Goal: Information Seeking & Learning: Learn about a topic

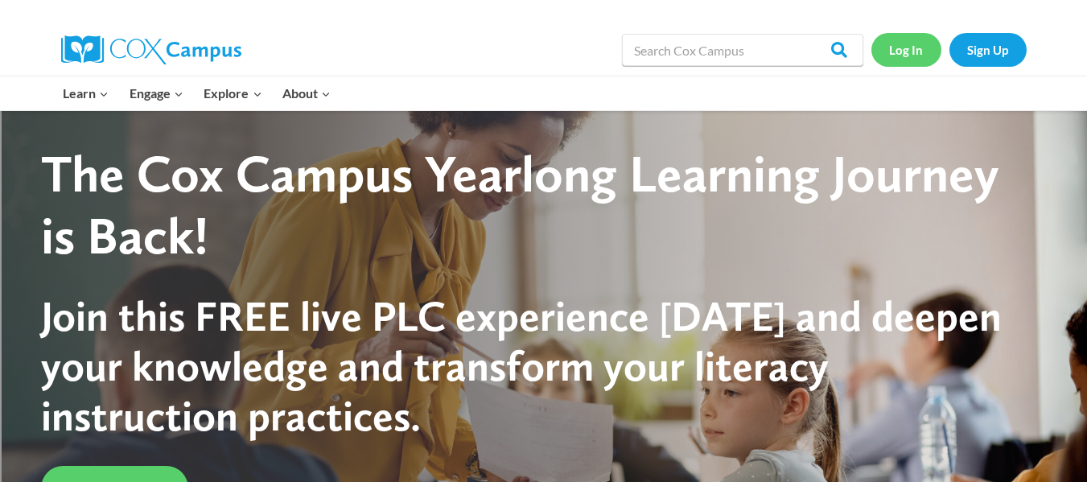
click at [895, 51] on link "Log In" at bounding box center [906, 49] width 70 height 33
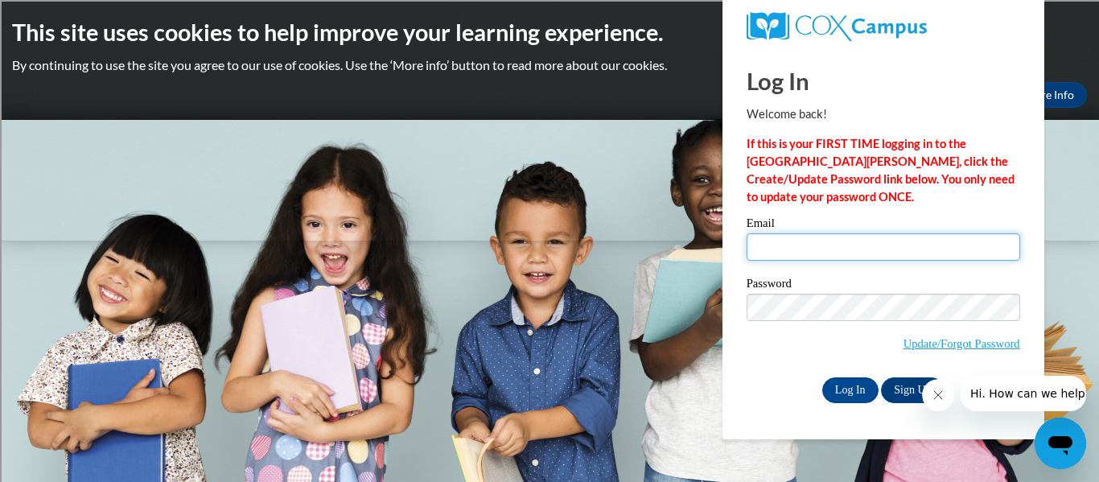
click at [935, 244] on input "Email" at bounding box center [884, 246] width 274 height 27
type input "[PERSON_NAME][EMAIL_ADDRESS][DOMAIN_NAME]"
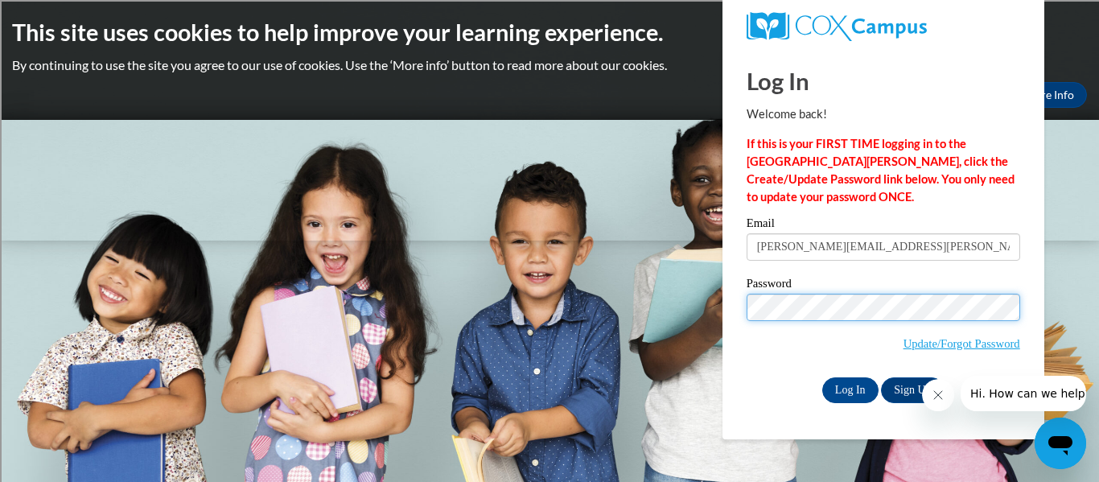
click at [822, 377] on input "Log In" at bounding box center [850, 390] width 56 height 26
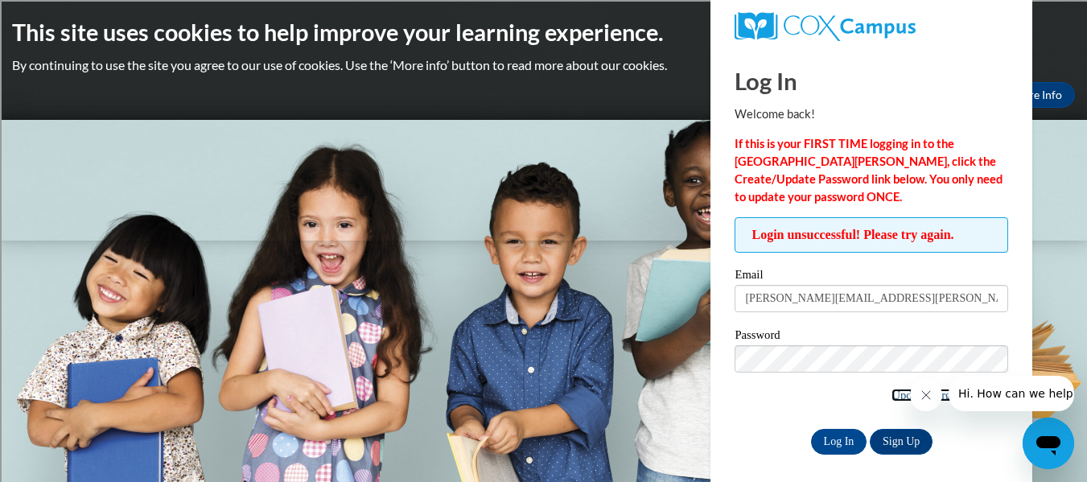
click at [892, 394] on link "Update/Forgot Password" at bounding box center [950, 395] width 117 height 13
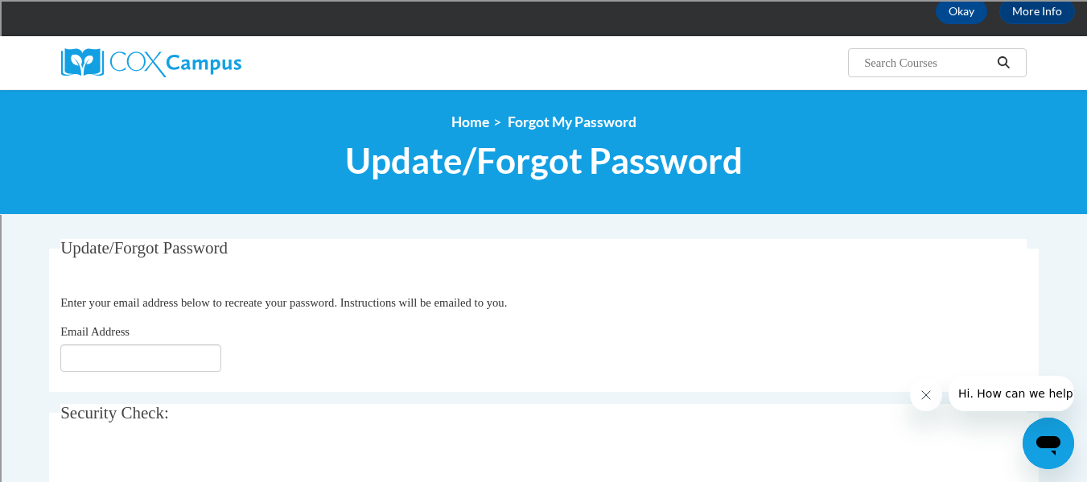
scroll to position [92, 0]
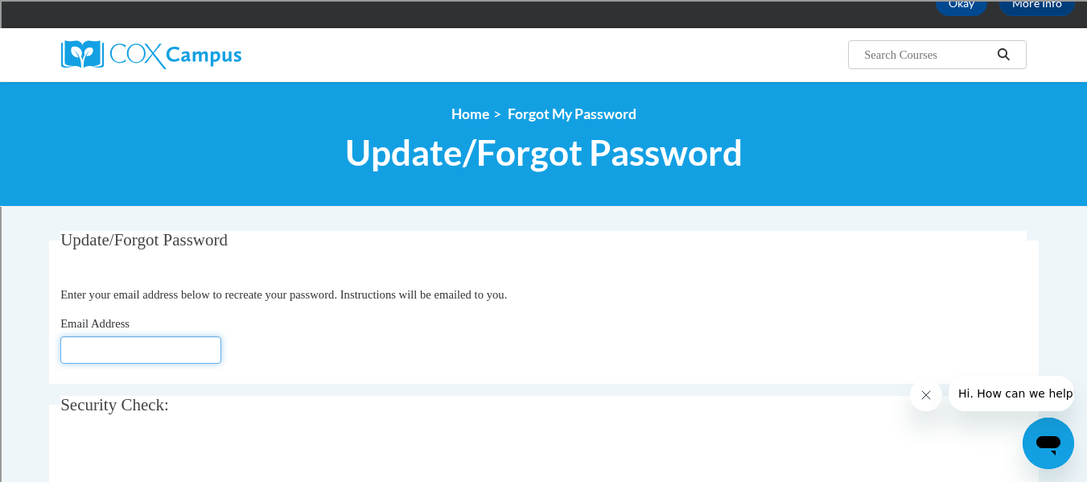
click at [179, 342] on input "Email Address" at bounding box center [140, 349] width 161 height 27
type input "[PERSON_NAME][EMAIL_ADDRESS][DOMAIN_NAME]"
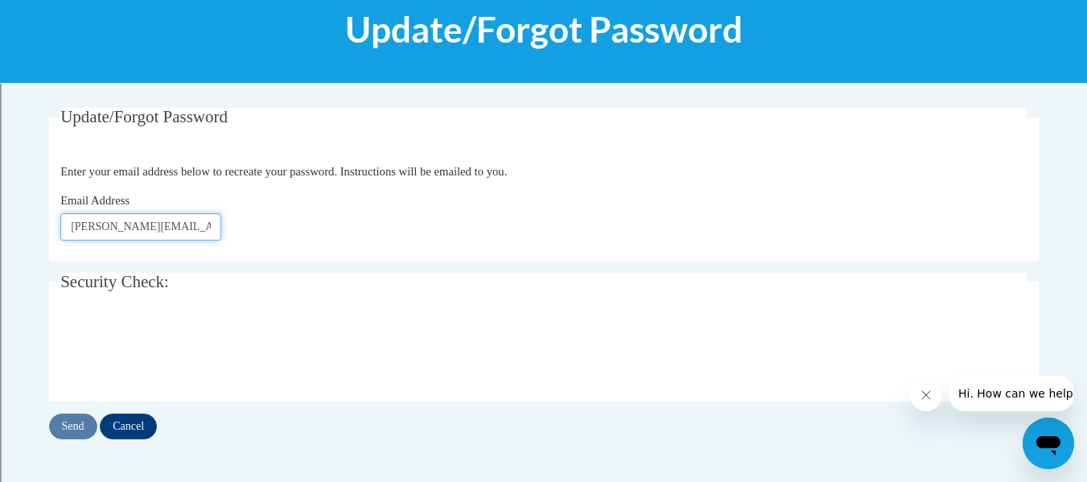
scroll to position [216, 0]
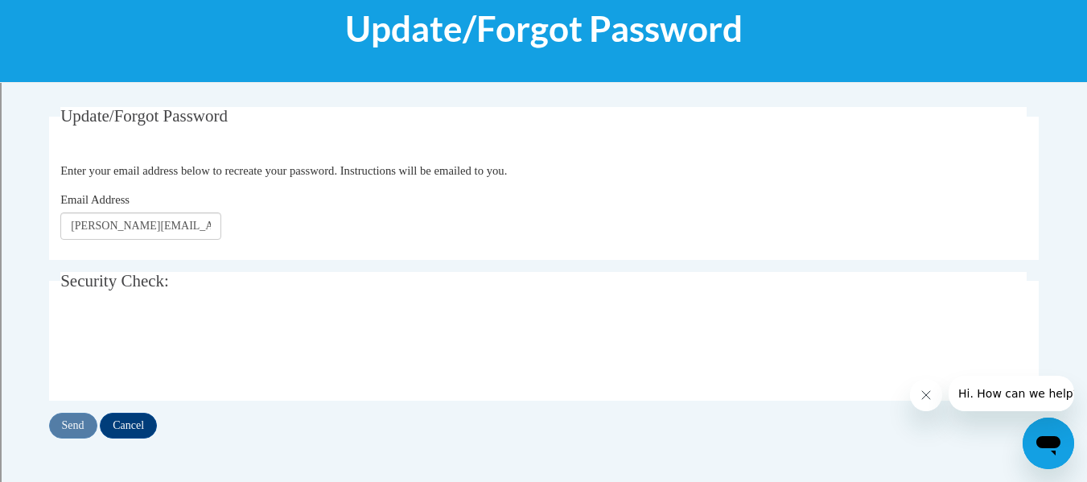
click at [74, 422] on div "Send Cancel" at bounding box center [544, 426] width 990 height 26
click at [74, 422] on input "Send" at bounding box center [73, 426] width 48 height 26
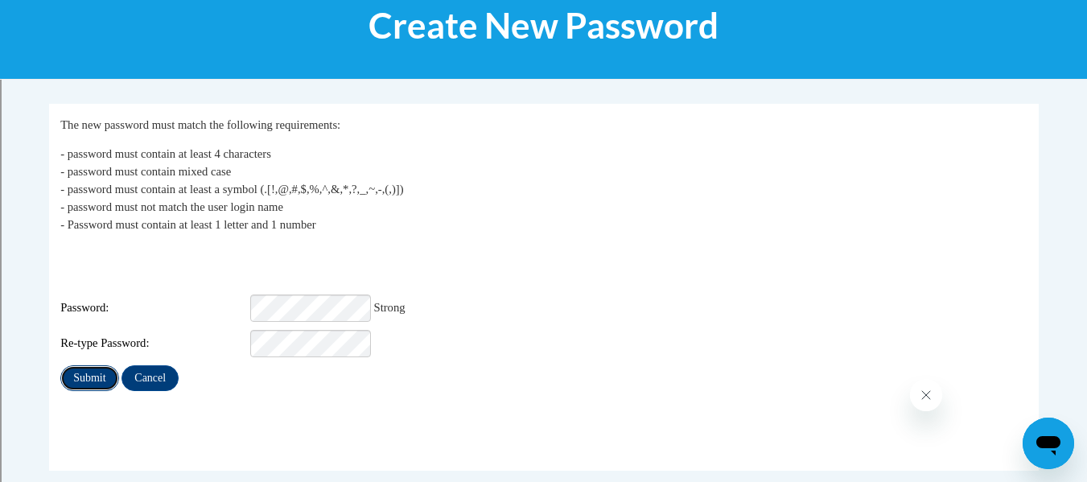
click at [102, 365] on input "Submit" at bounding box center [89, 378] width 58 height 26
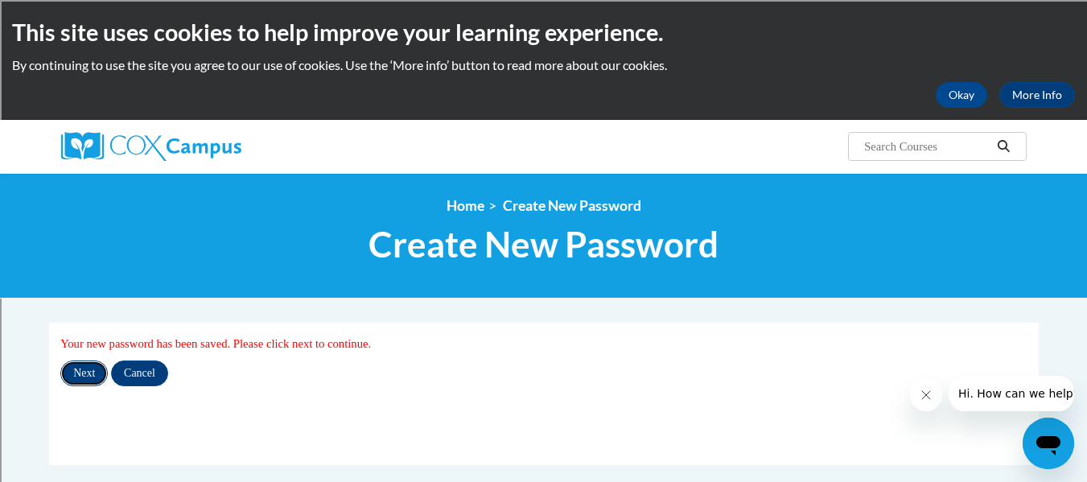
click at [82, 378] on input "Next" at bounding box center [83, 373] width 47 height 26
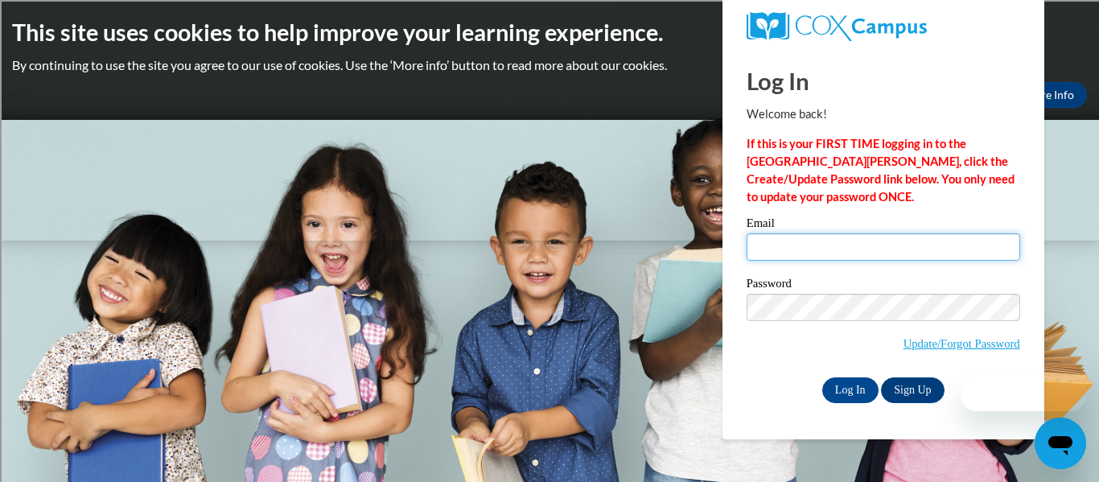
click at [786, 239] on input "Email" at bounding box center [884, 246] width 274 height 27
type input "hillary.hunt@rusd.org"
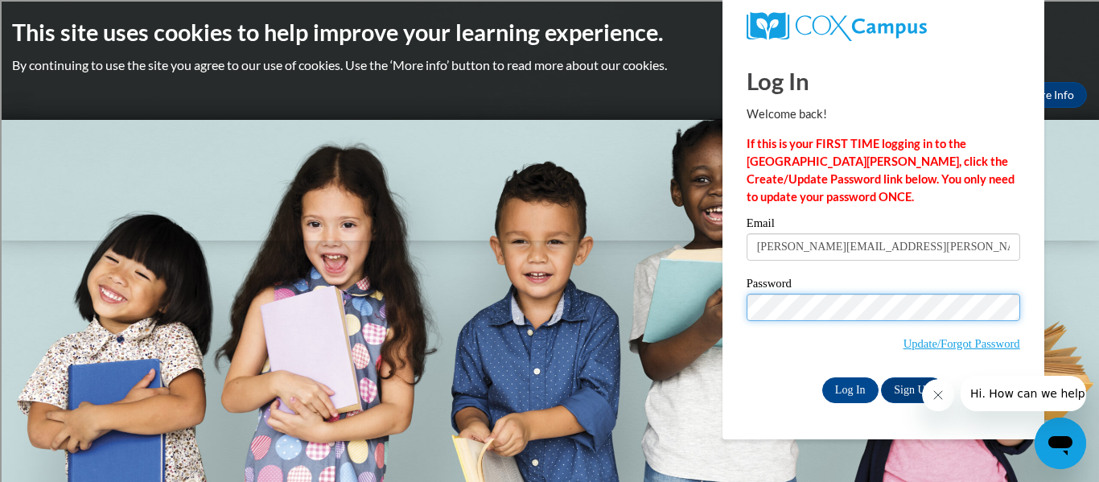
click at [822, 377] on input "Log In" at bounding box center [850, 390] width 56 height 26
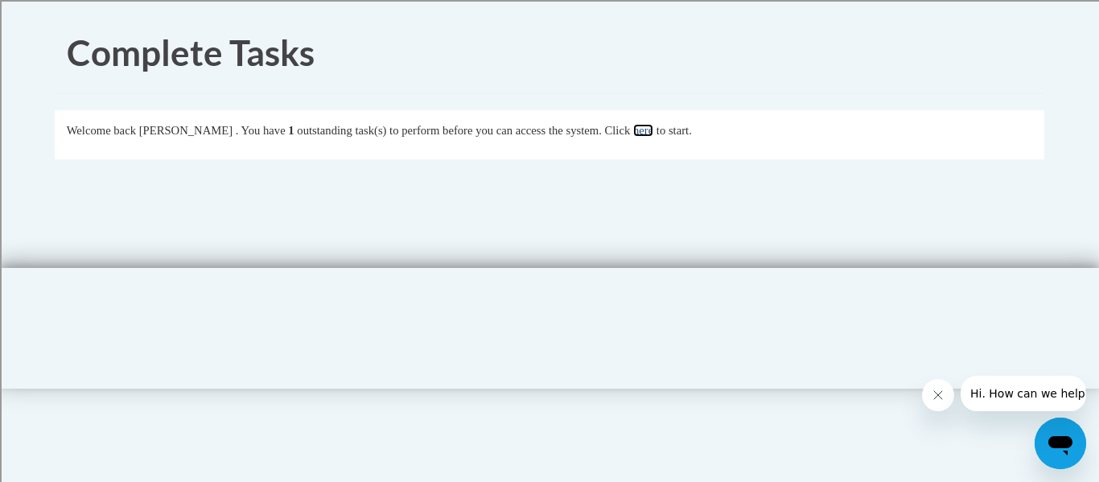
click at [653, 130] on link "here" at bounding box center [643, 130] width 20 height 13
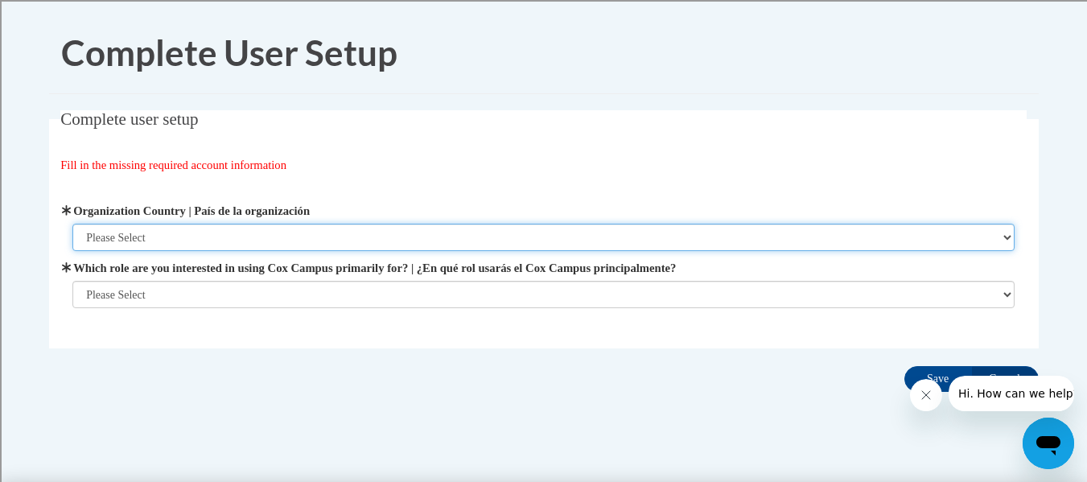
click at [447, 230] on select "Please Select United States | Estados Unidos Outside of the United States | Fue…" at bounding box center [543, 237] width 942 height 27
select select "ad49bcad-a171-4b2e-b99c-48b446064914"
click at [72, 224] on select "Please Select United States | Estados Unidos Outside of the United States | Fue…" at bounding box center [543, 237] width 942 height 27
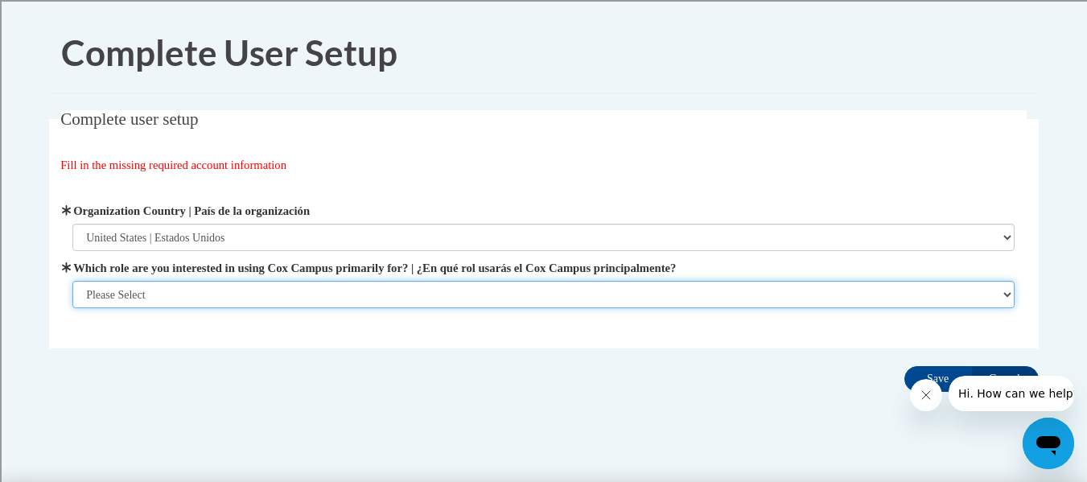
click at [442, 292] on select "Please Select College/University | Colegio/Universidad Community/Nonprofit Part…" at bounding box center [543, 294] width 942 height 27
select select "fbf2d438-af2f-41f8-98f1-81c410e29de3"
click at [72, 308] on select "Please Select College/University | Colegio/Universidad Community/Nonprofit Part…" at bounding box center [543, 294] width 942 height 27
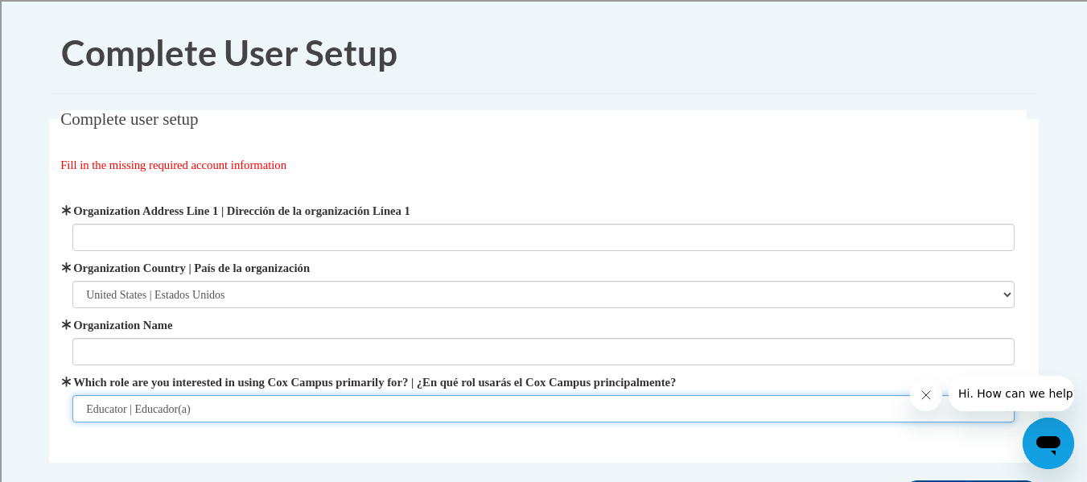
click at [399, 410] on select "Please Select College/University | Colegio/Universidad Community/Nonprofit Part…" at bounding box center [543, 408] width 942 height 27
click at [72, 395] on select "Please Select College/University | Colegio/Universidad Community/Nonprofit Part…" at bounding box center [543, 408] width 942 height 27
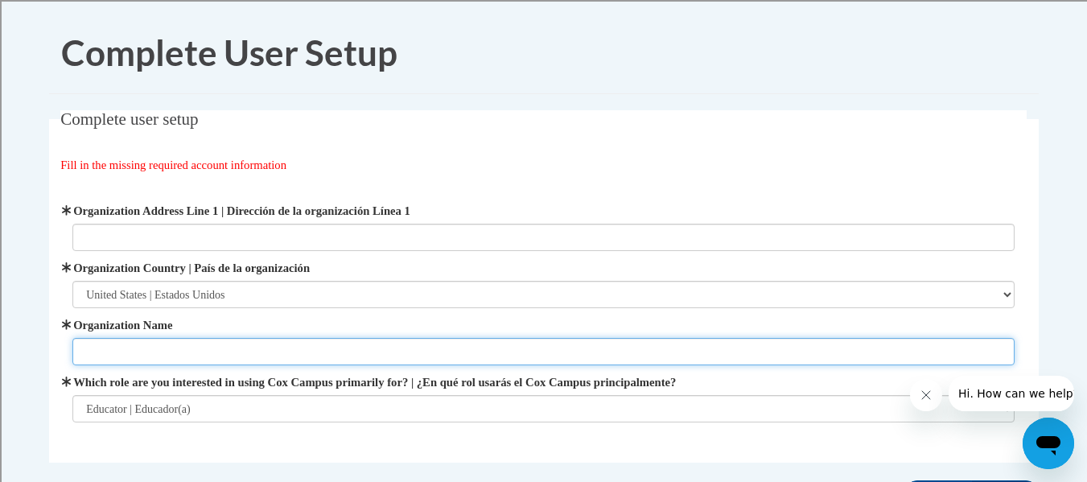
click at [210, 349] on input "Organization Name" at bounding box center [543, 351] width 942 height 27
type input "Racine Unified School District"
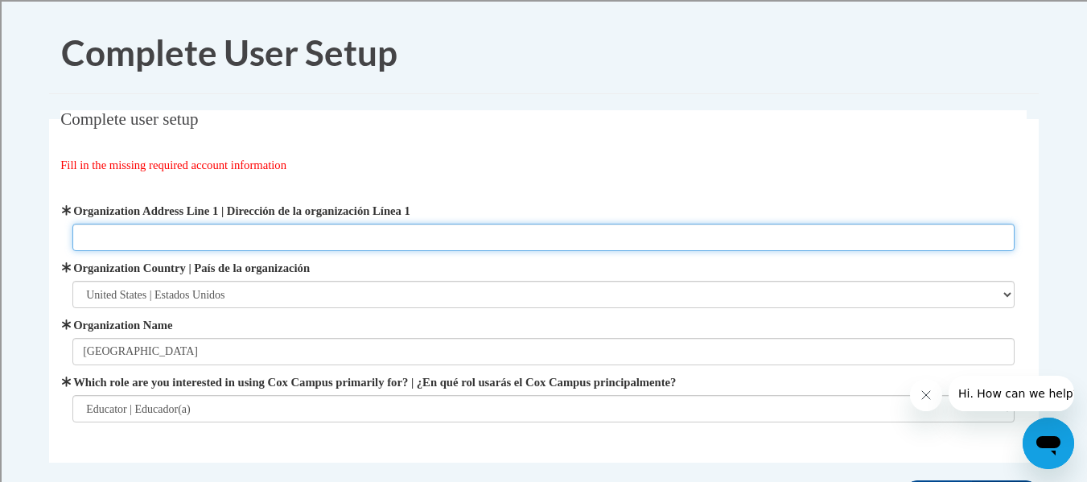
click at [208, 231] on input "Organization Address Line 1 | Dirección de la organización Línea 1" at bounding box center [543, 237] width 942 height 27
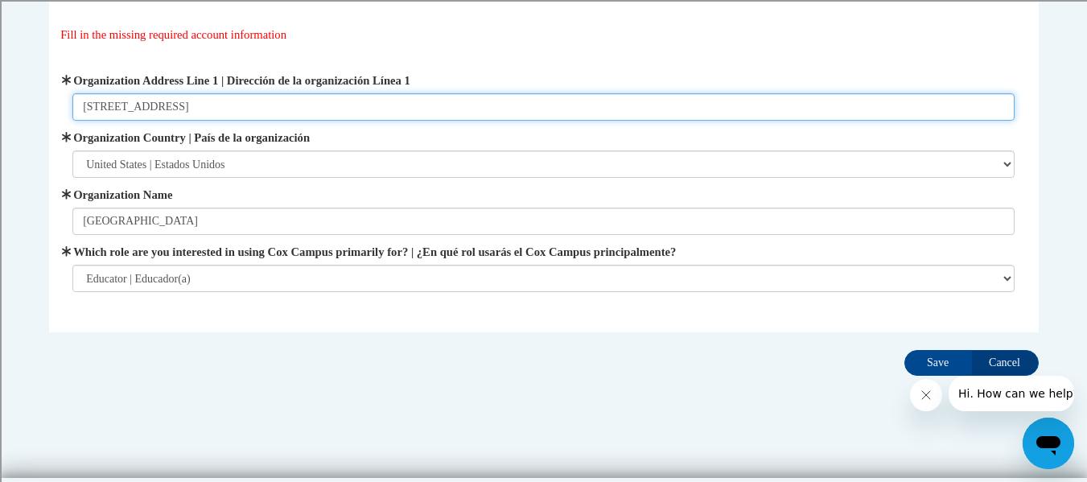
scroll to position [131, 0]
type input "3109 Mt Pleasant St"
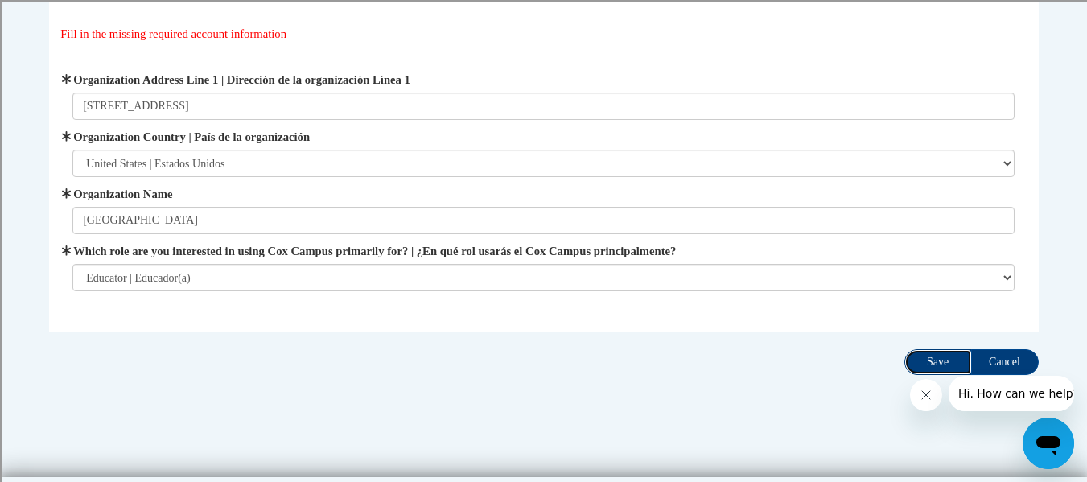
click at [923, 353] on input "Save" at bounding box center [938, 362] width 68 height 26
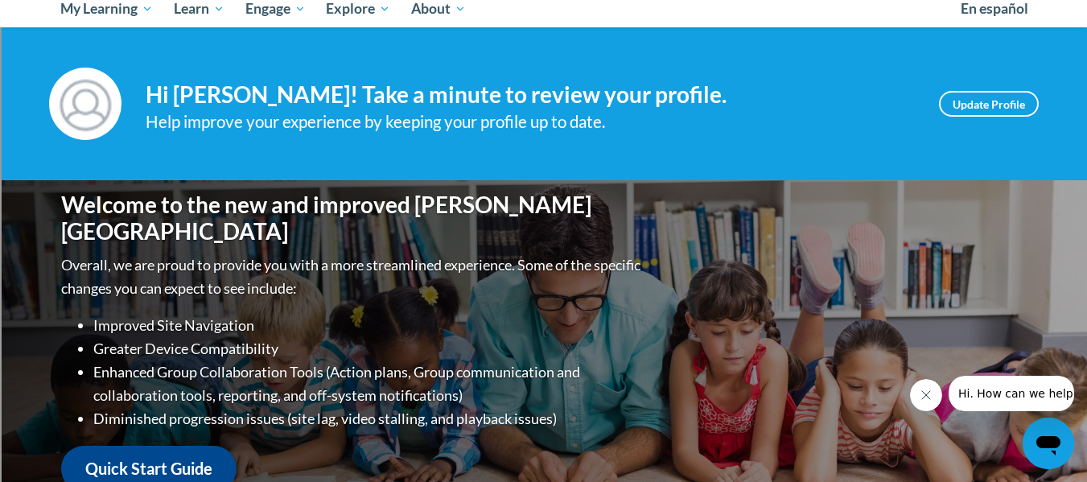
scroll to position [105, 0]
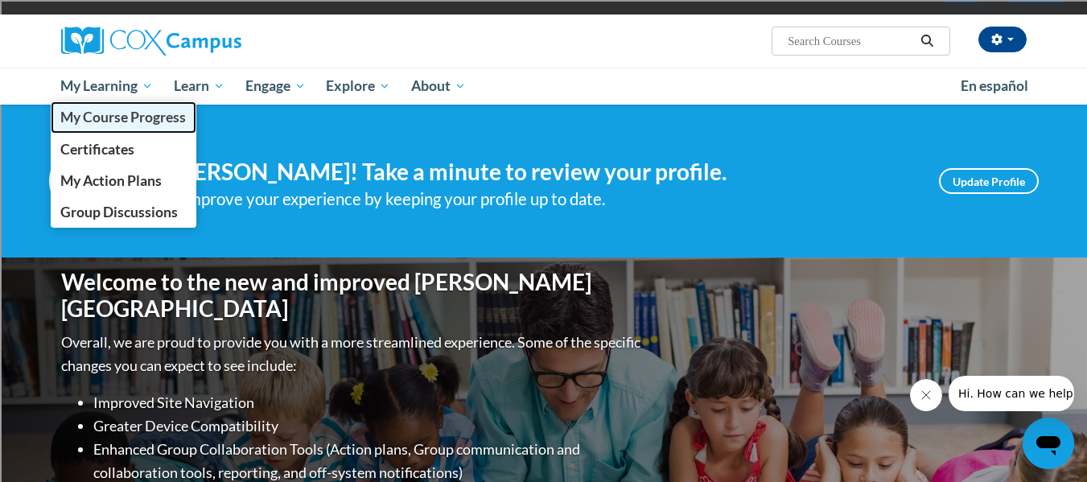
click at [113, 115] on span "My Course Progress" at bounding box center [123, 117] width 126 height 17
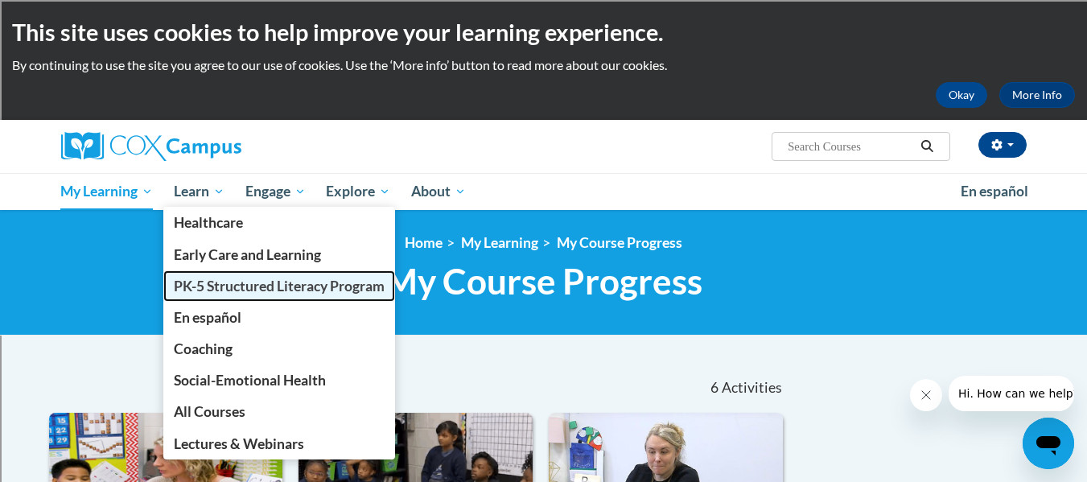
click at [228, 279] on span "PK-5 Structured Literacy Program" at bounding box center [279, 286] width 211 height 17
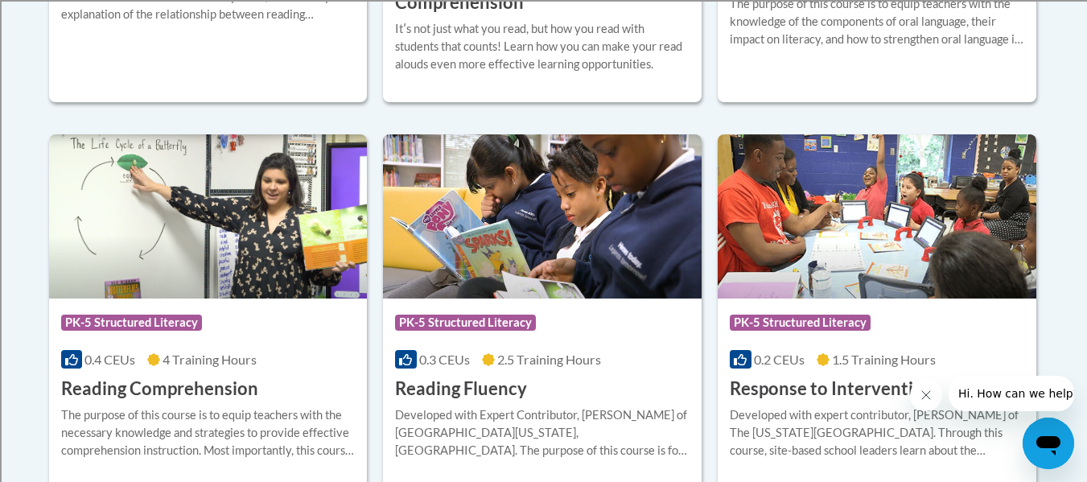
scroll to position [1431, 0]
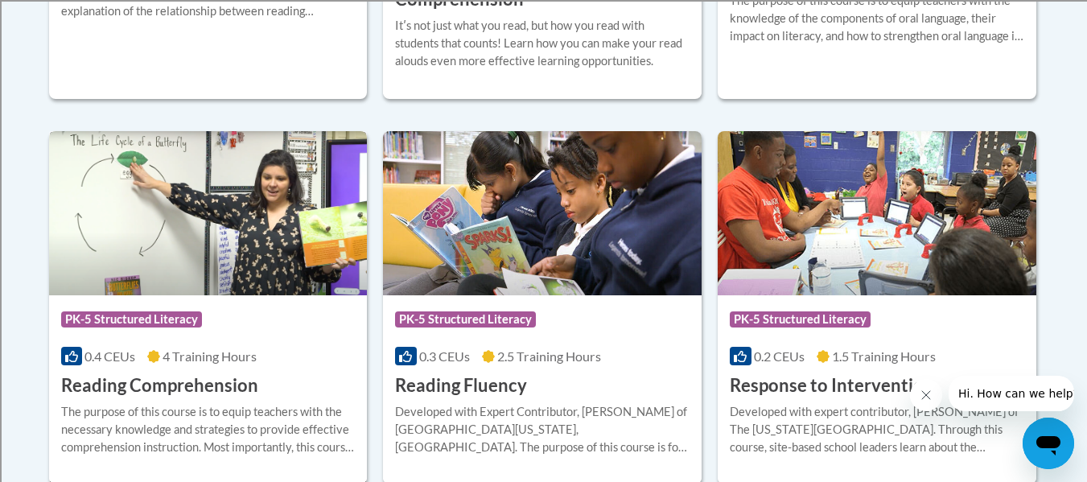
click at [204, 376] on h3 "Reading Comprehension" at bounding box center [159, 385] width 197 height 25
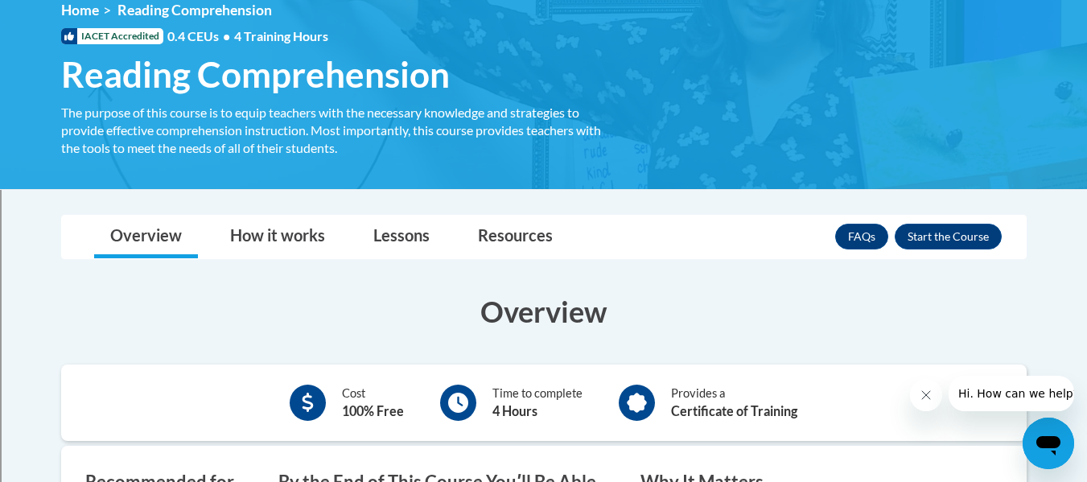
scroll to position [233, 0]
click at [931, 234] on button "Enroll" at bounding box center [948, 236] width 107 height 26
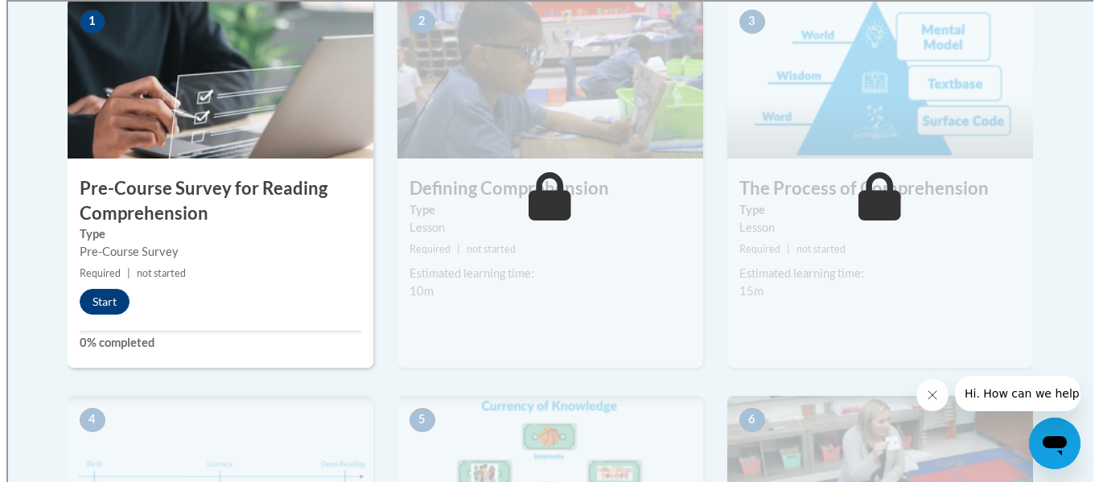
scroll to position [544, 0]
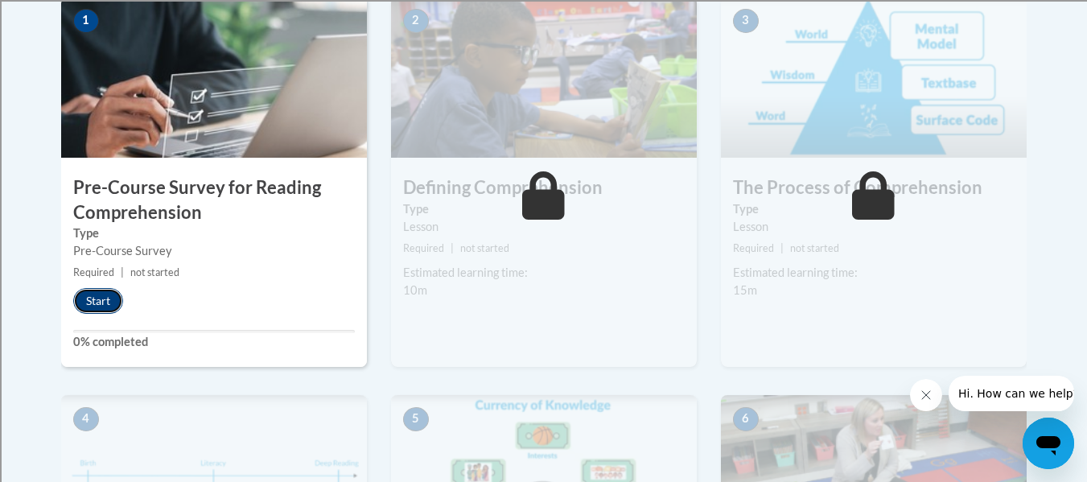
click at [108, 307] on button "Start" at bounding box center [98, 301] width 50 height 26
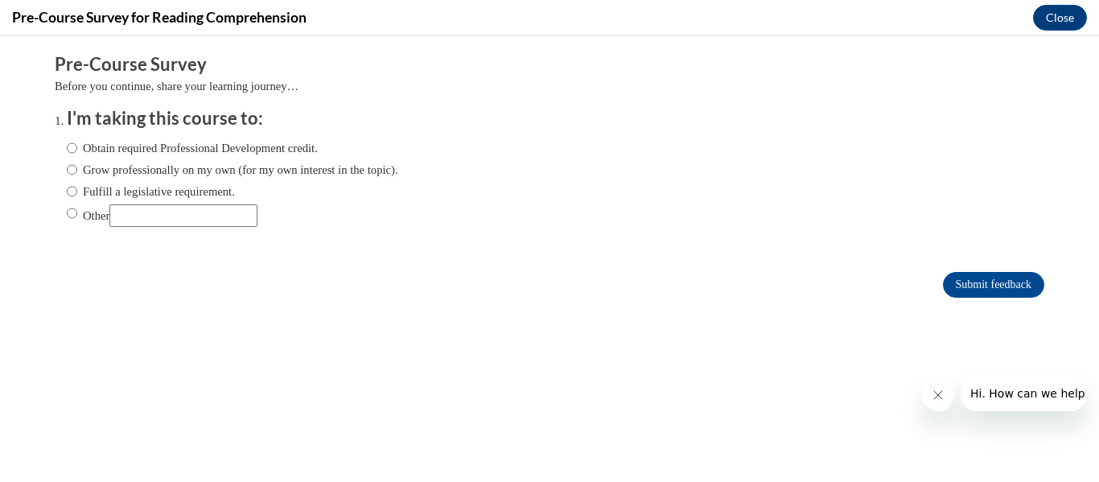
scroll to position [0, 0]
click at [134, 196] on label "Fulfill a legislative requirement." at bounding box center [151, 192] width 168 height 18
click at [77, 196] on input "Fulfill a legislative requirement." at bounding box center [72, 192] width 10 height 18
radio input "true"
click at [982, 278] on input "Submit feedback" at bounding box center [993, 285] width 101 height 26
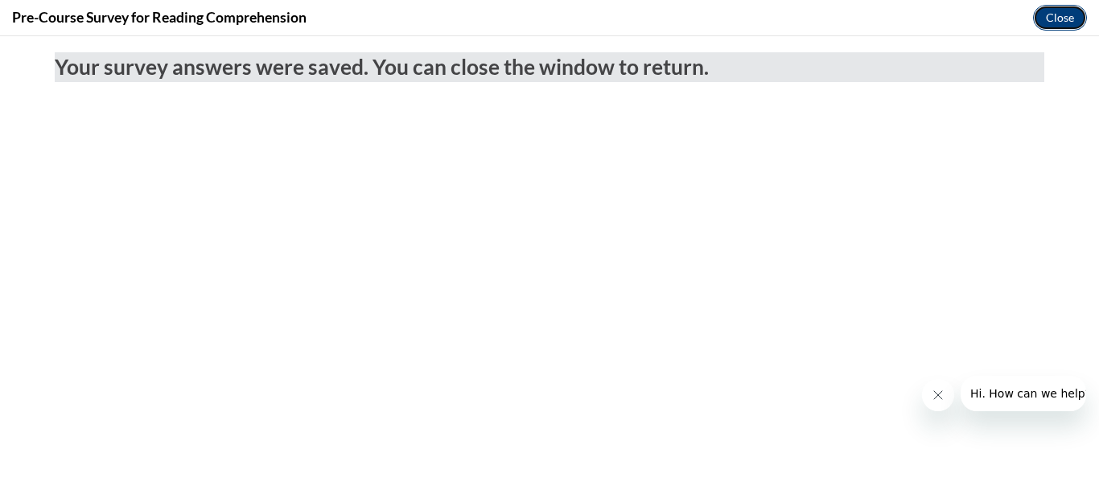
click at [1053, 22] on button "Close" at bounding box center [1060, 18] width 54 height 26
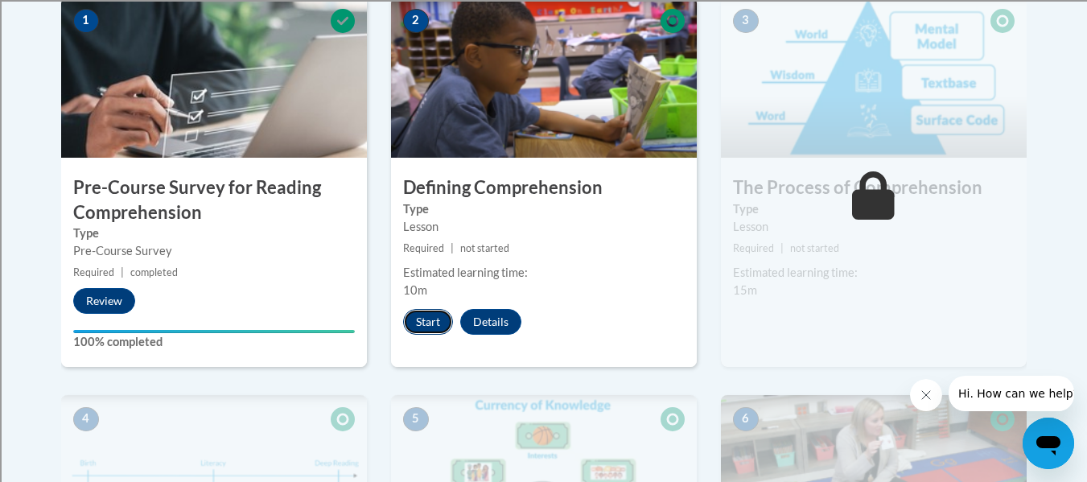
click at [426, 315] on button "Start" at bounding box center [428, 322] width 50 height 26
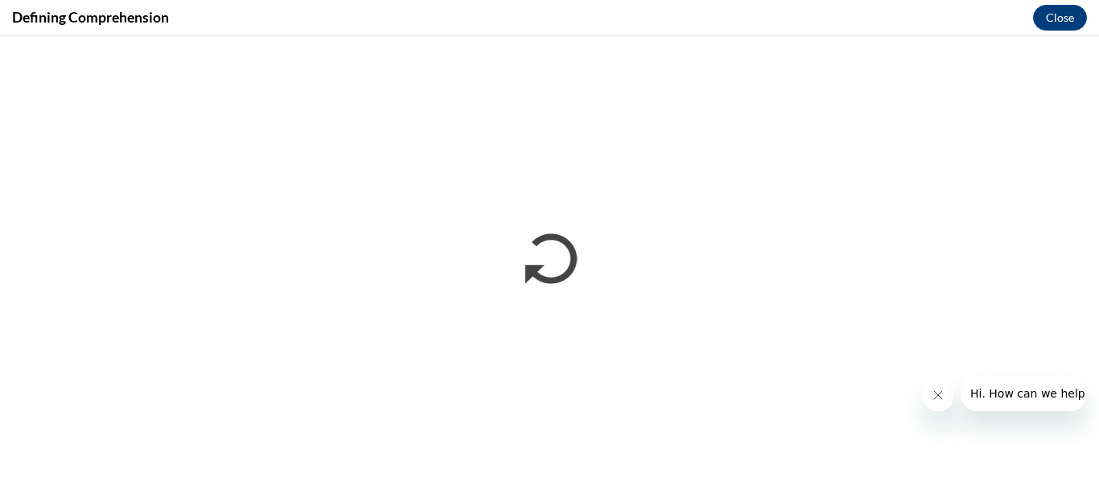
click at [945, 390] on button "Close message from company" at bounding box center [937, 395] width 32 height 32
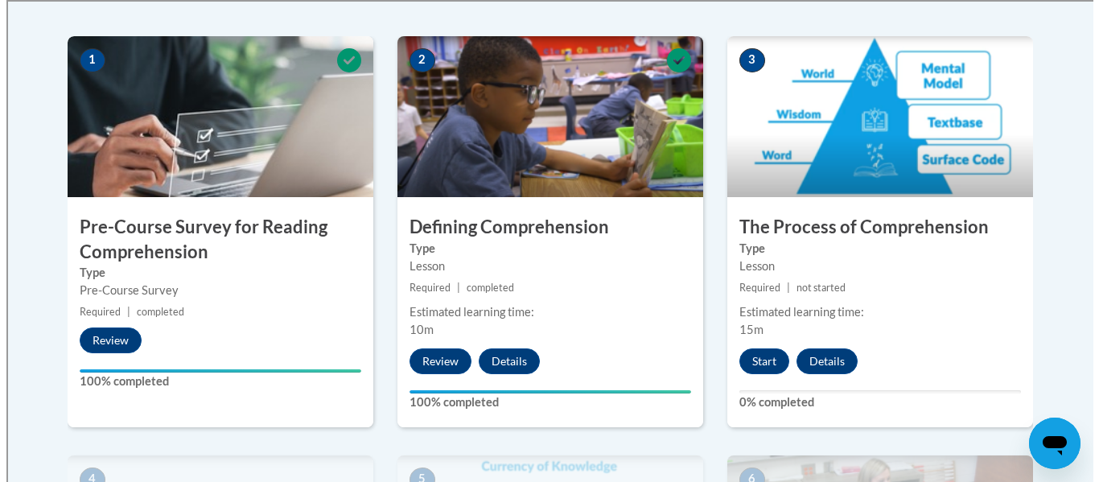
scroll to position [554, 0]
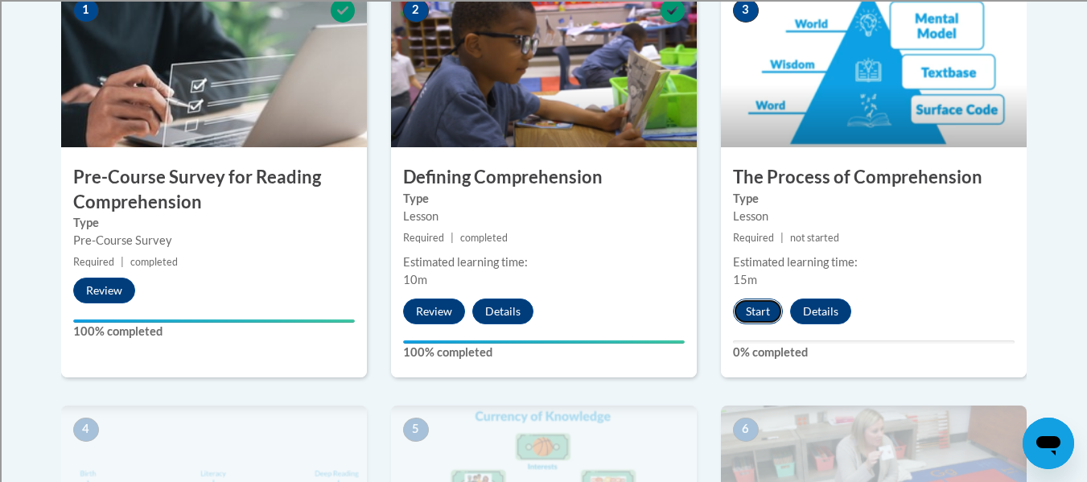
click at [756, 317] on button "Start" at bounding box center [758, 312] width 50 height 26
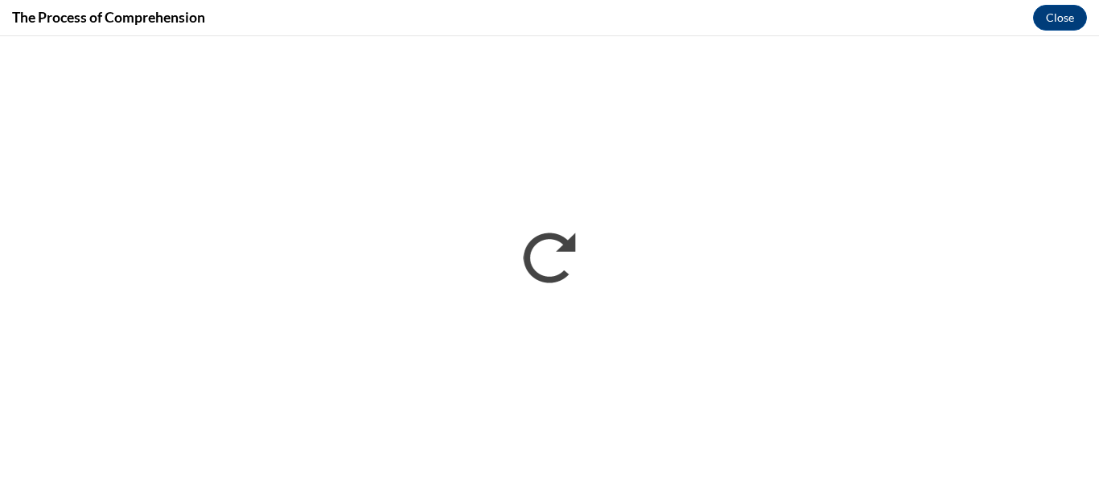
scroll to position [0, 0]
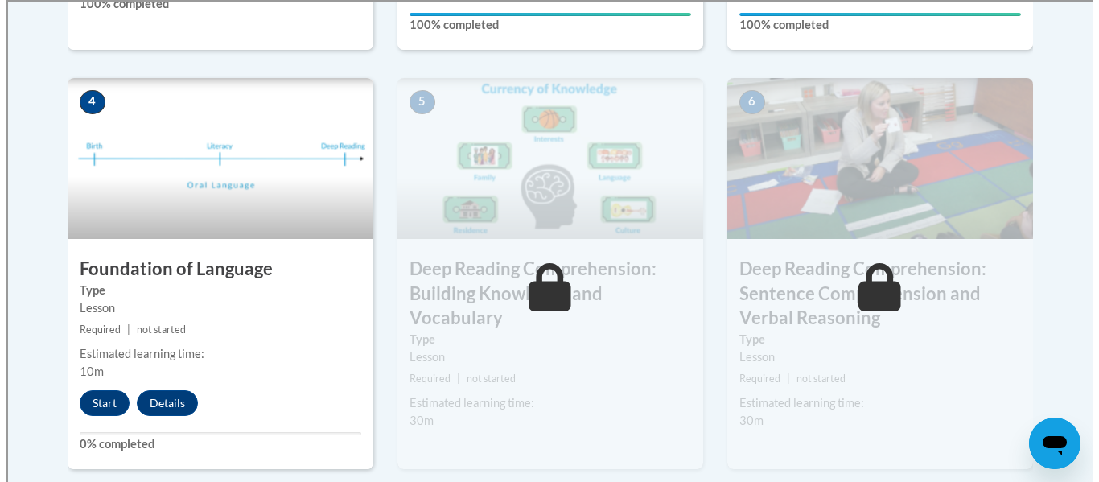
scroll to position [904, 0]
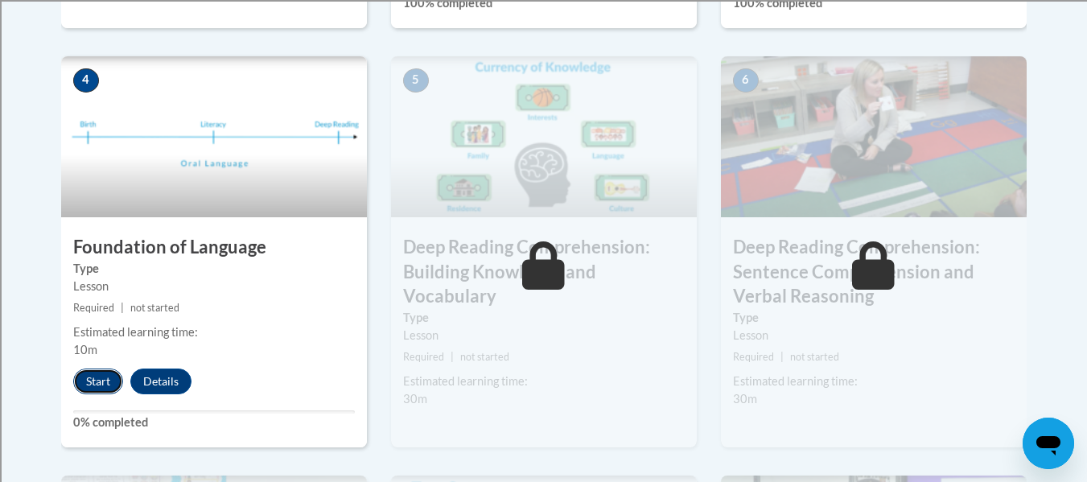
click at [84, 381] on button "Start" at bounding box center [98, 382] width 50 height 26
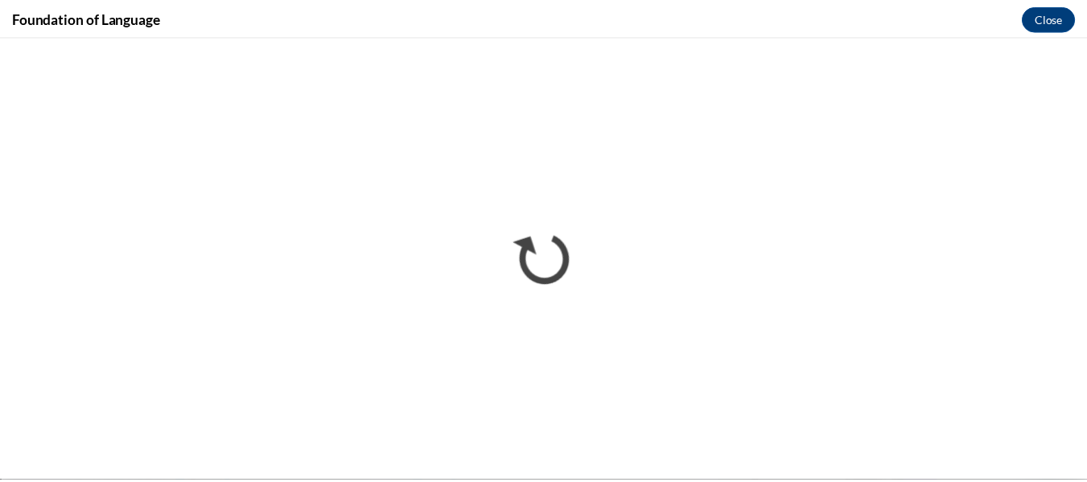
scroll to position [0, 0]
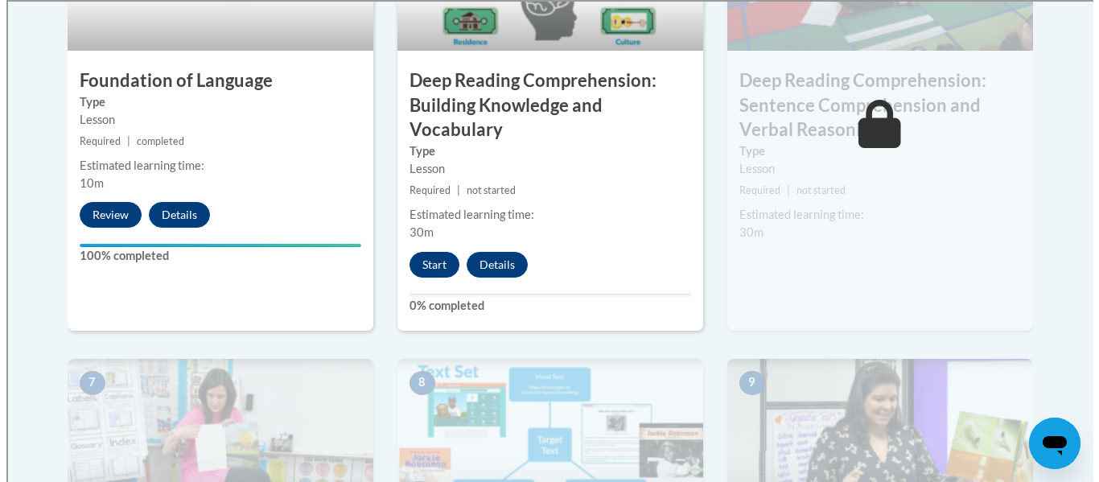
scroll to position [1071, 0]
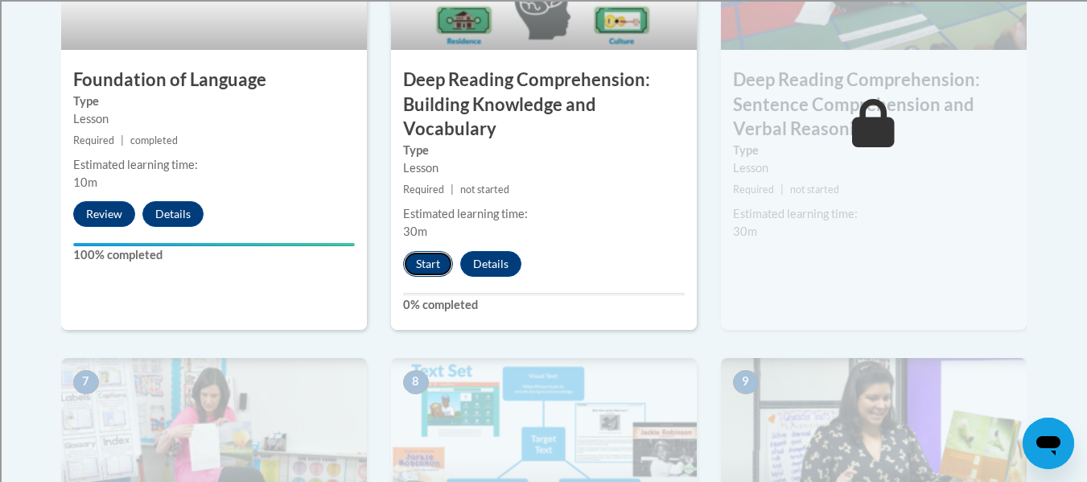
click at [431, 258] on button "Start" at bounding box center [428, 264] width 50 height 26
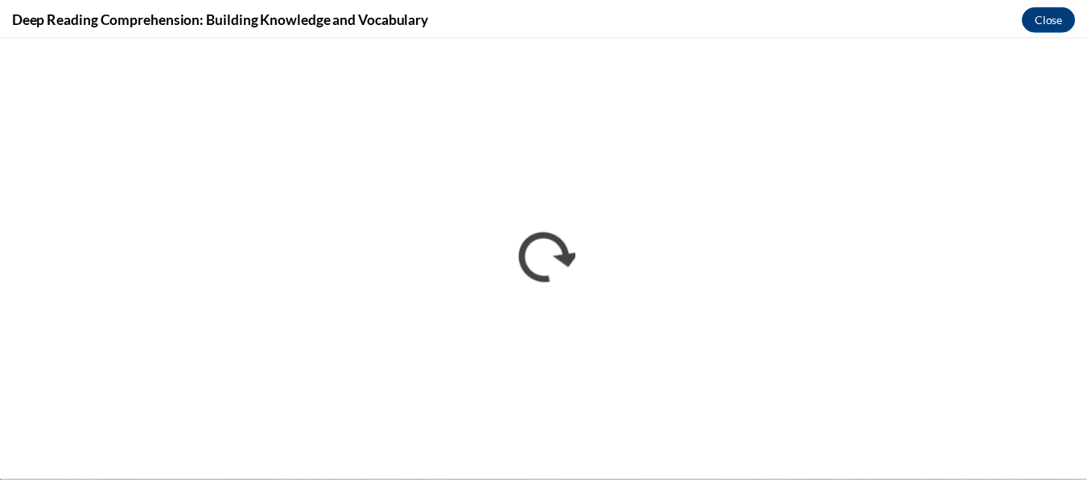
scroll to position [0, 0]
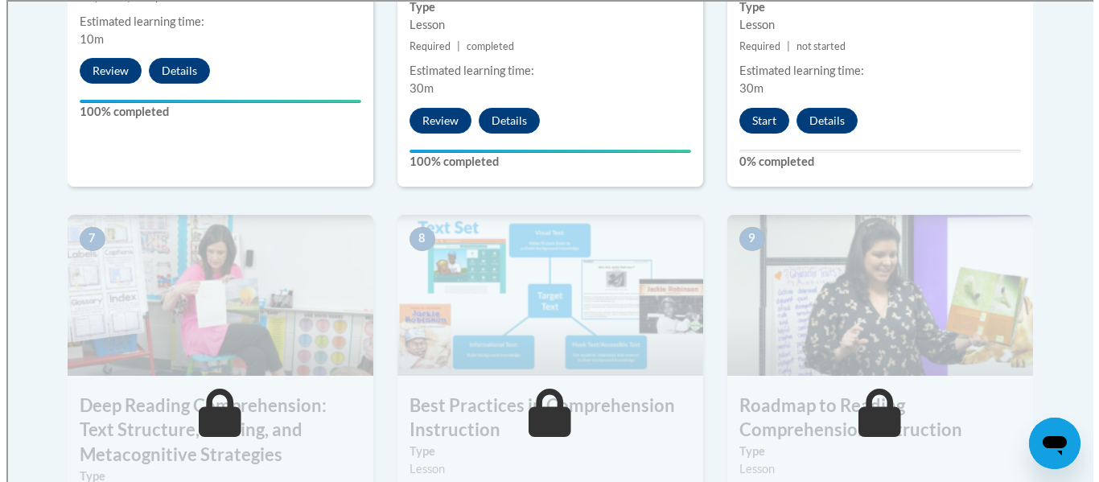
scroll to position [1172, 0]
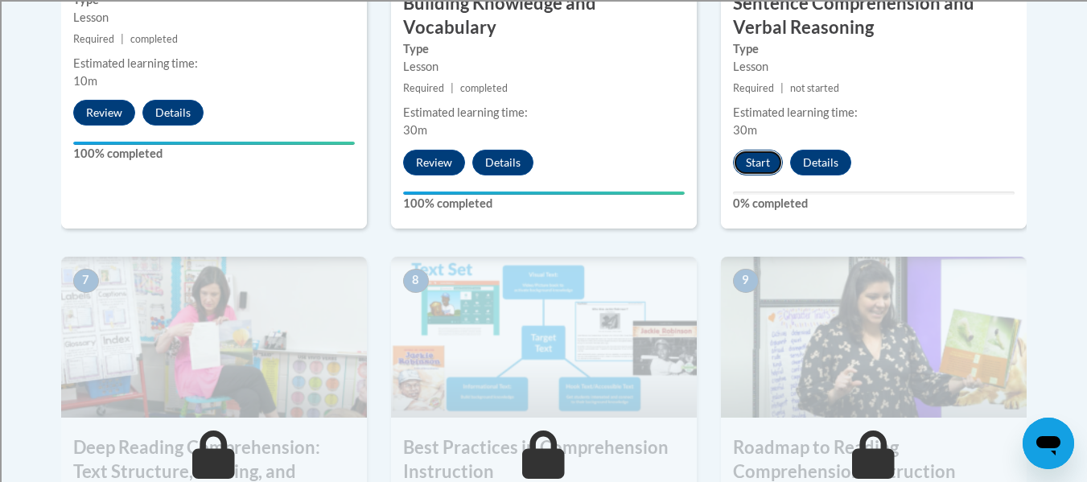
click at [758, 157] on button "Start" at bounding box center [758, 163] width 50 height 26
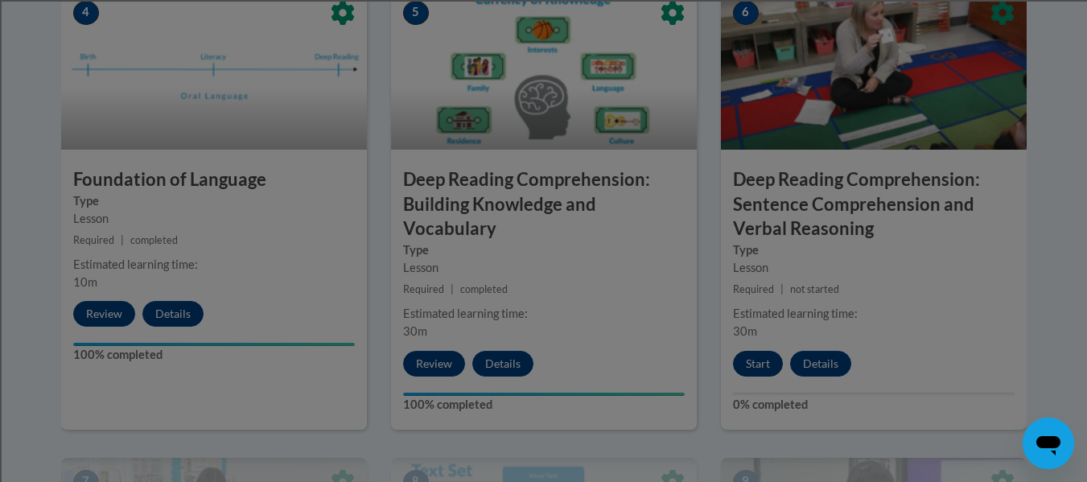
scroll to position [966, 0]
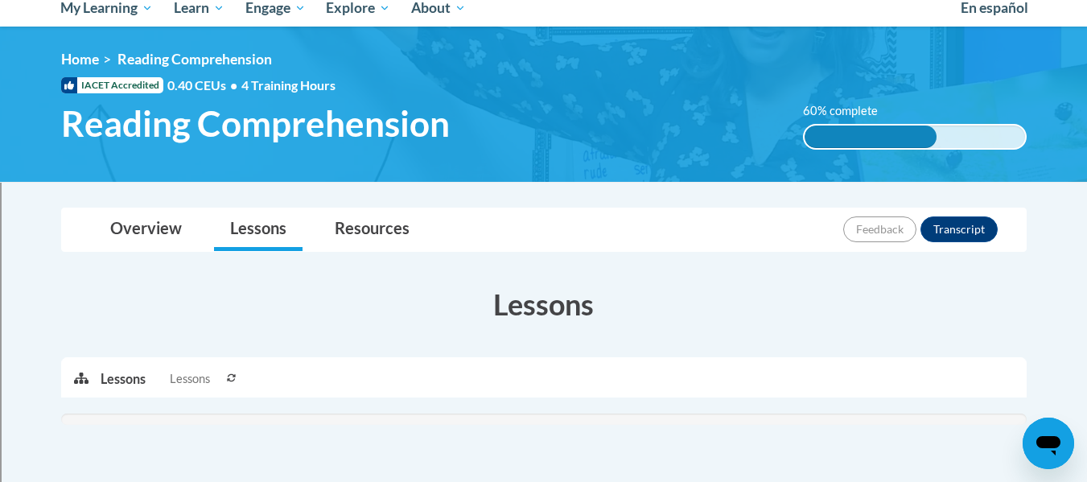
scroll to position [264, 0]
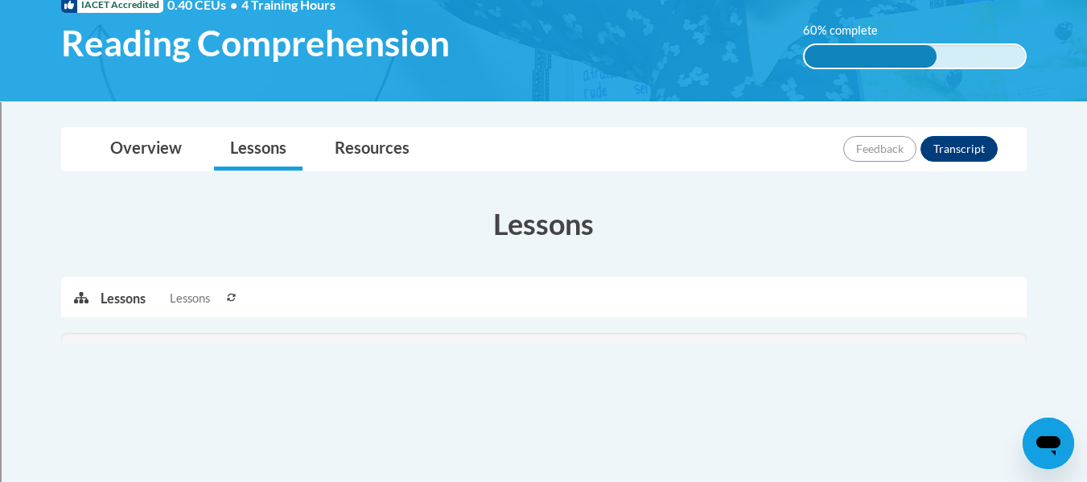
click at [301, 297] on ul "Lessons Lessons" at bounding box center [329, 298] width 456 height 40
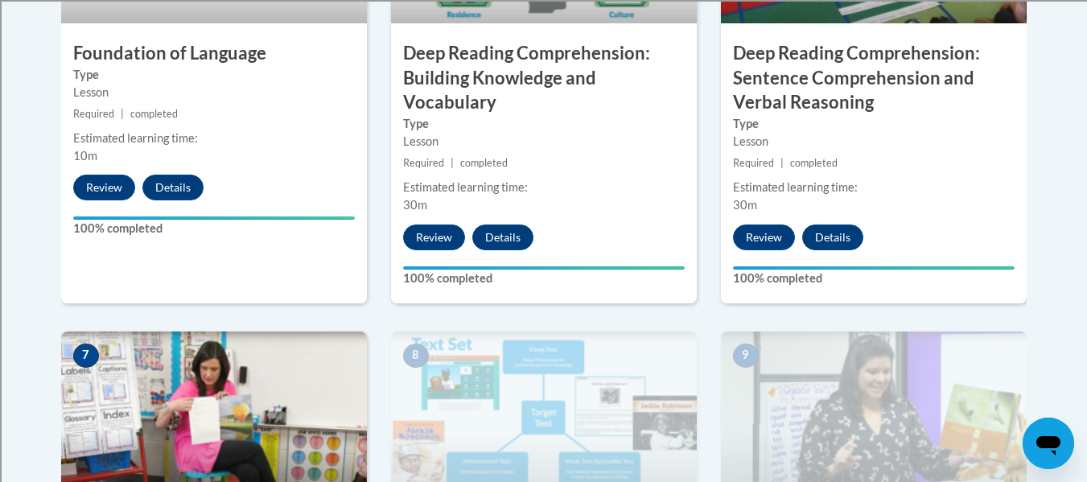
scroll to position [1098, 0]
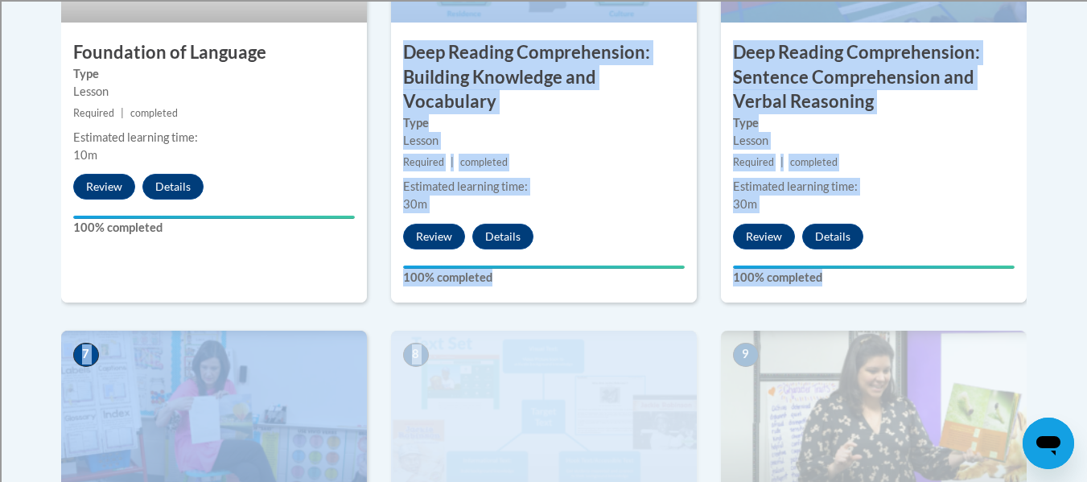
drag, startPoint x: 138, startPoint y: 293, endPoint x: 743, endPoint y: 332, distance: 606.4
click at [743, 332] on div "1 Pre-Course Survey for Reading Comprehension Type Pre-Course Survey Required |…" at bounding box center [544, 306] width 990 height 1728
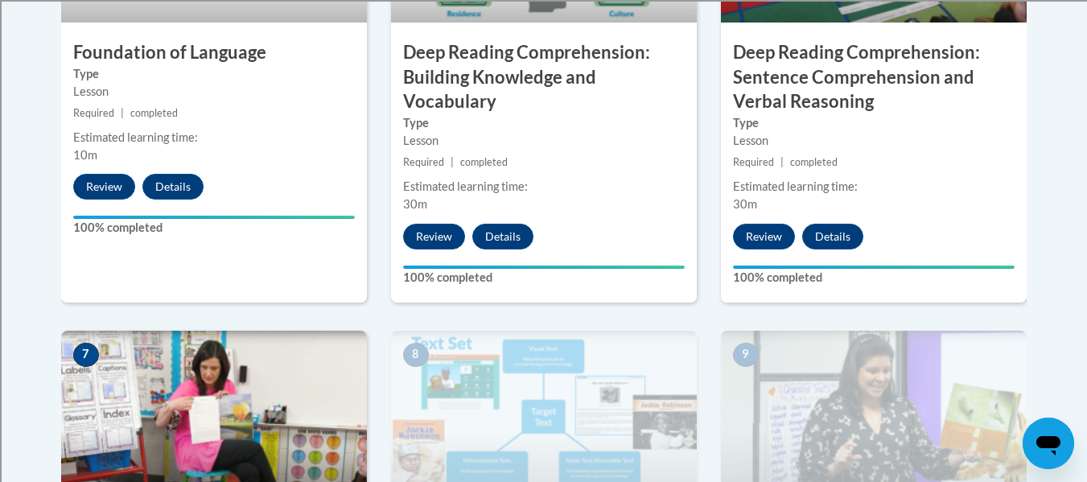
click at [1054, 303] on body "This site uses cookies to help improve your learning experience. By continuing …" at bounding box center [543, 291] width 1087 height 2778
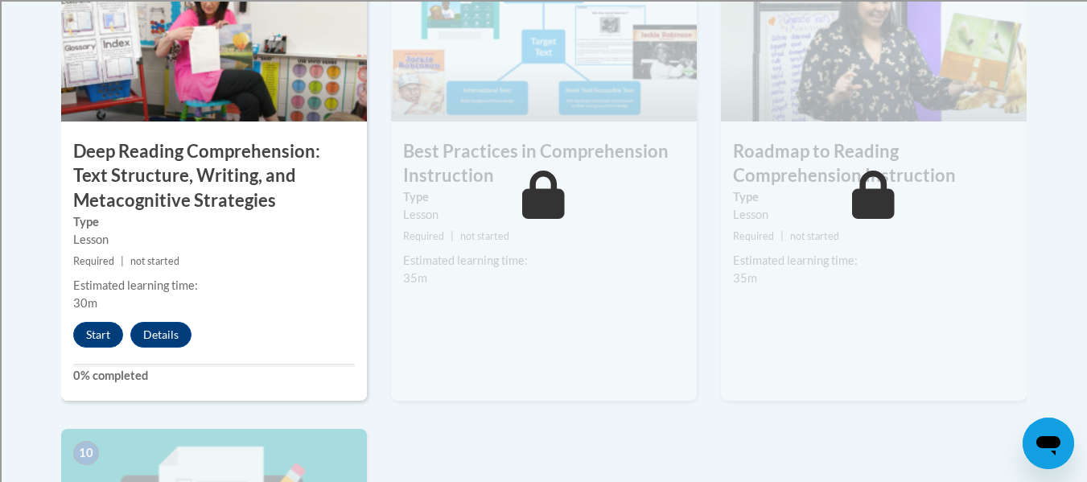
scroll to position [1469, 0]
